Goal: Task Accomplishment & Management: Manage account settings

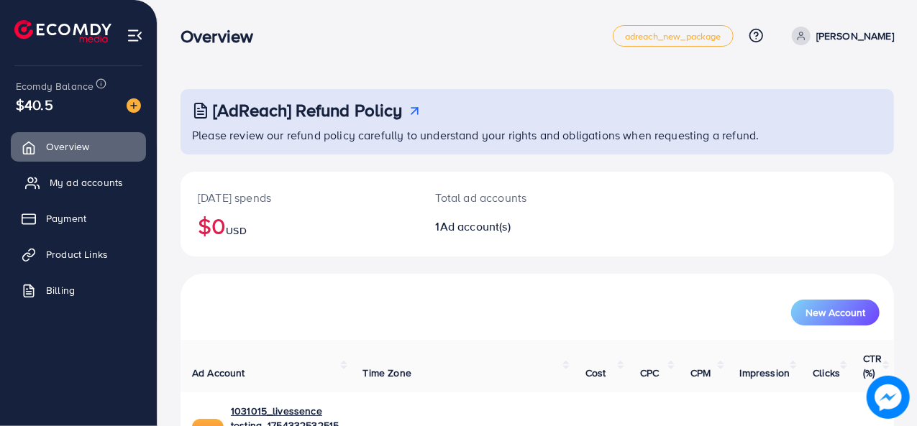
click at [68, 186] on span "My ad accounts" at bounding box center [86, 182] width 73 height 14
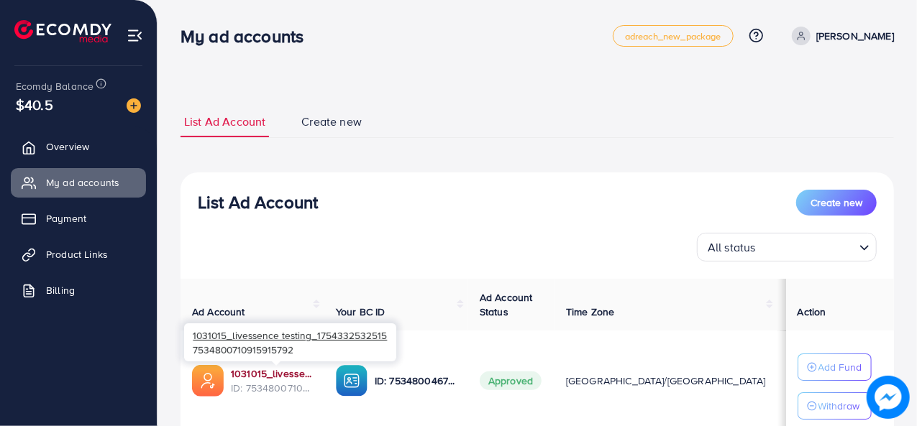
click at [275, 372] on link "1031015_livessence testing_1754332532515" at bounding box center [272, 374] width 82 height 14
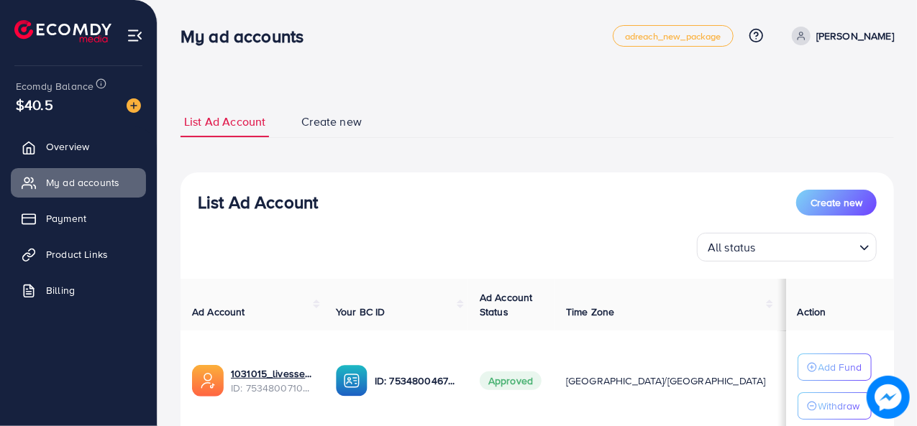
click at [368, 58] on nav "My ad accounts adreach_new_package Help Center Contact Support Plans and Pricin…" at bounding box center [537, 35] width 713 height 51
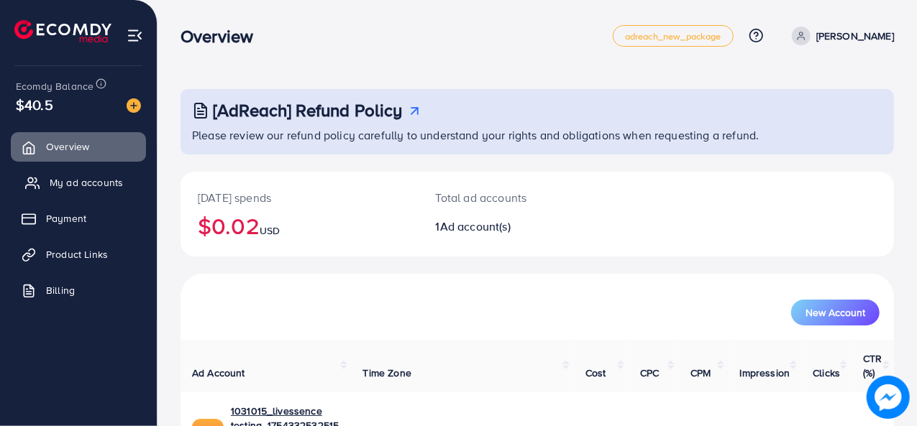
click at [91, 185] on span "My ad accounts" at bounding box center [86, 182] width 73 height 14
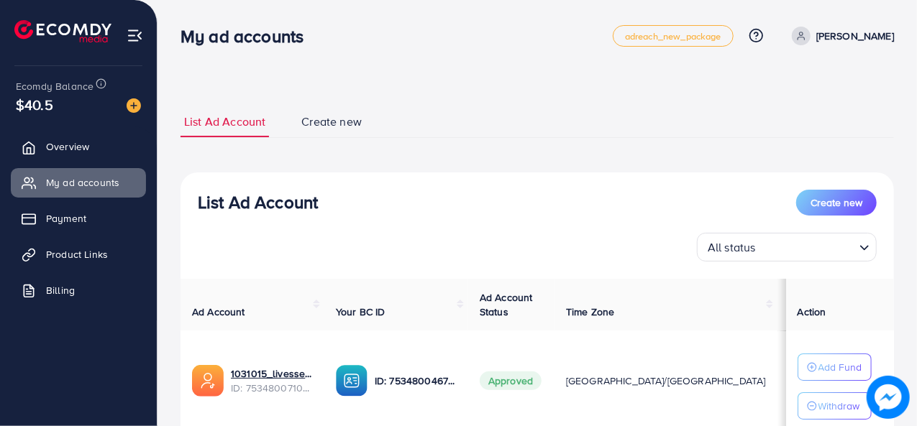
scroll to position [108, 0]
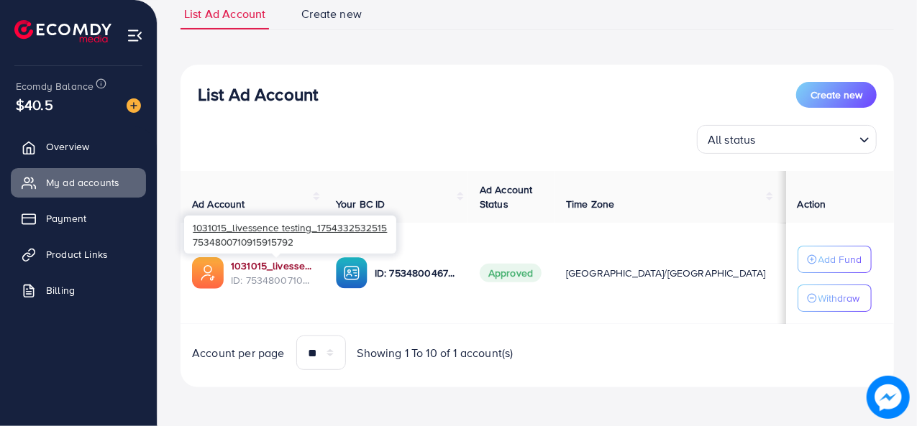
click at [271, 267] on link "1031015_livessence testing_1754332532515" at bounding box center [272, 266] width 82 height 14
